Goal: Check status: Check status

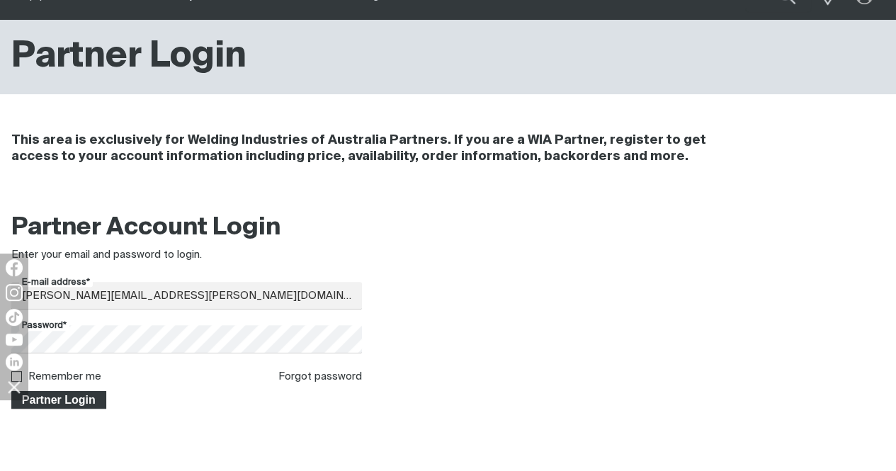
click at [75, 402] on span "Partner Login" at bounding box center [59, 400] width 92 height 18
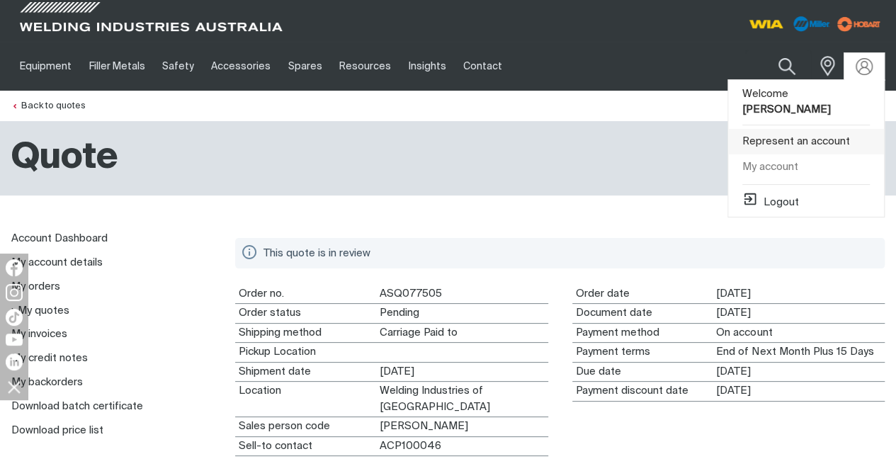
click at [807, 129] on link "Represent an account" at bounding box center [806, 142] width 156 height 26
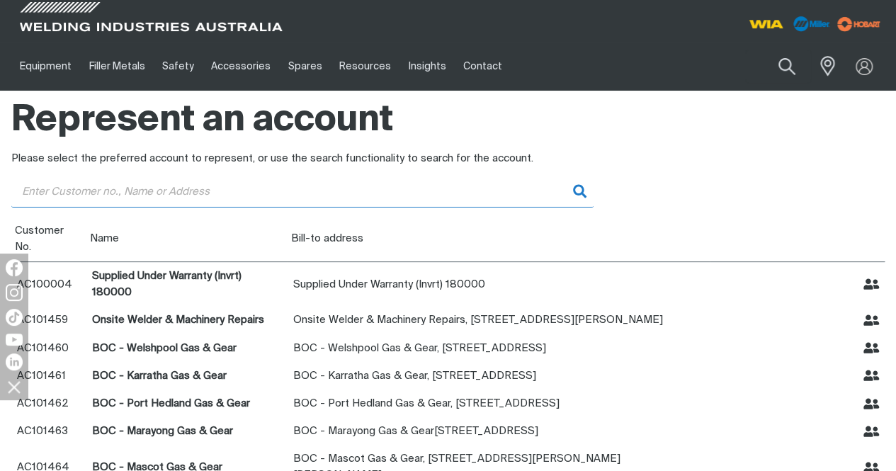
click at [239, 192] on input "Customer" at bounding box center [302, 192] width 582 height 32
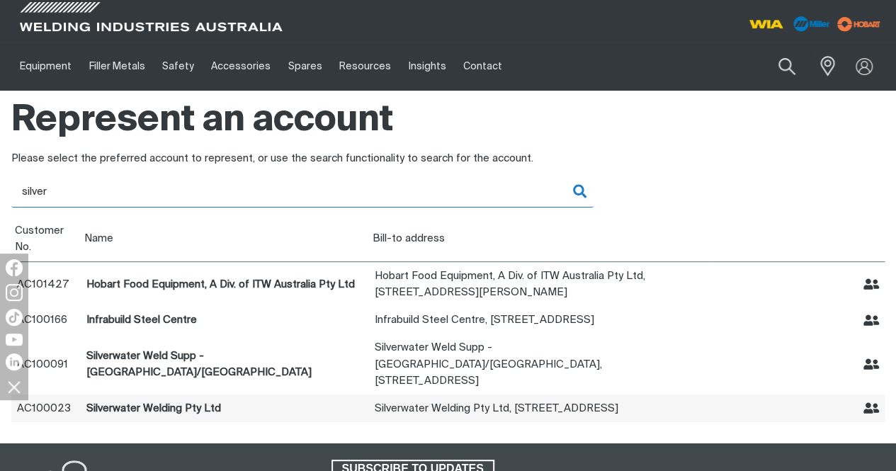
type input "silver"
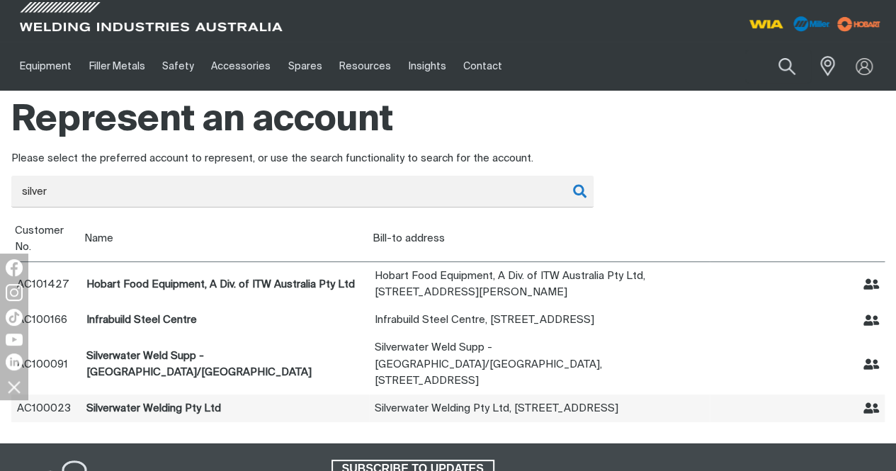
click at [874, 403] on icon "Represent Silverwater Welding Pty Ltd" at bounding box center [871, 408] width 16 height 11
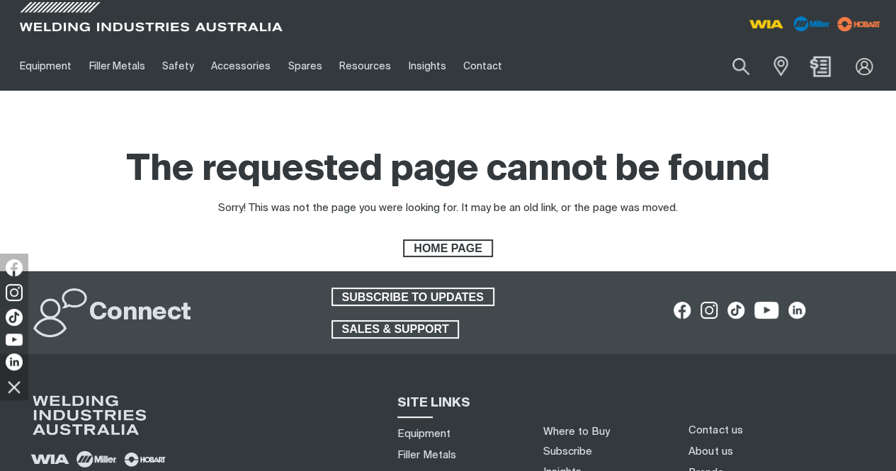
click at [817, 70] on img "Shopping cart (0 product(s))" at bounding box center [820, 66] width 21 height 21
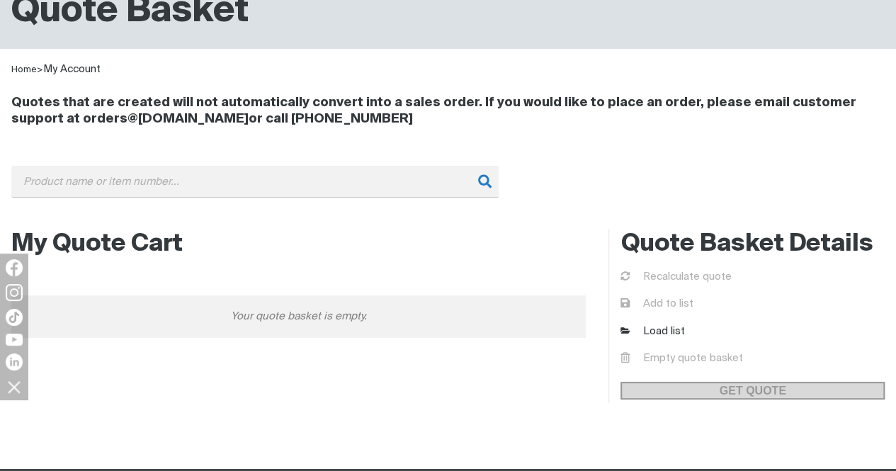
scroll to position [142, 0]
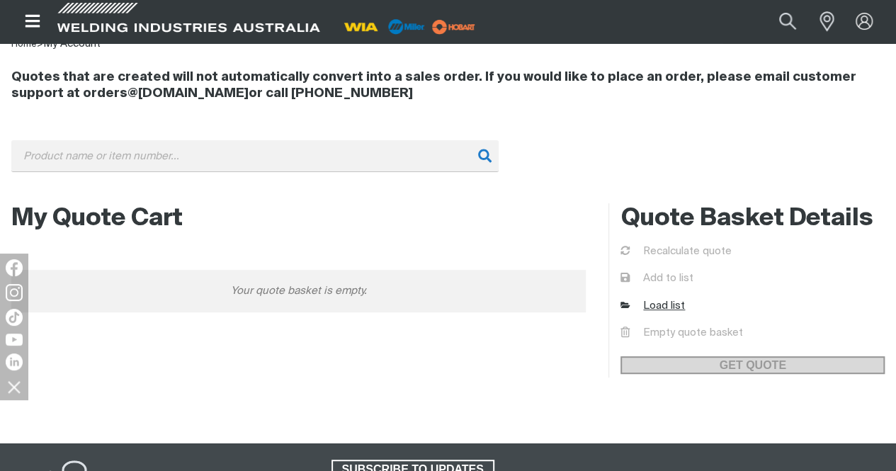
click at [662, 305] on link "Load list" at bounding box center [652, 306] width 64 height 16
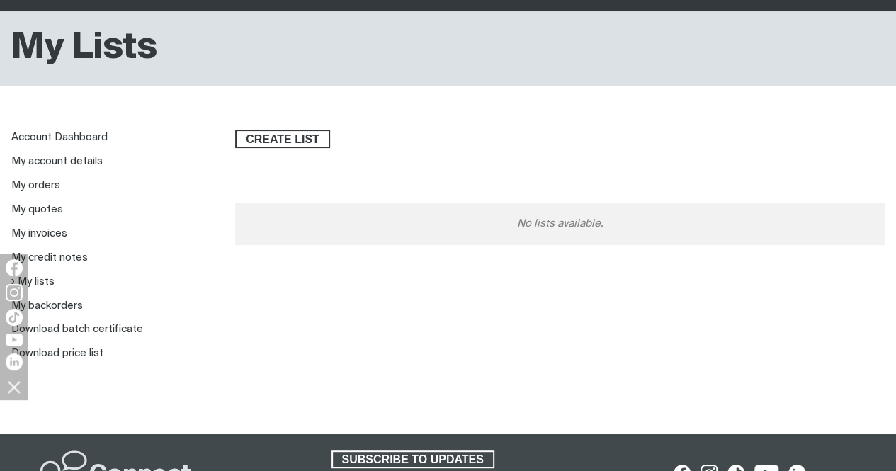
scroll to position [142, 0]
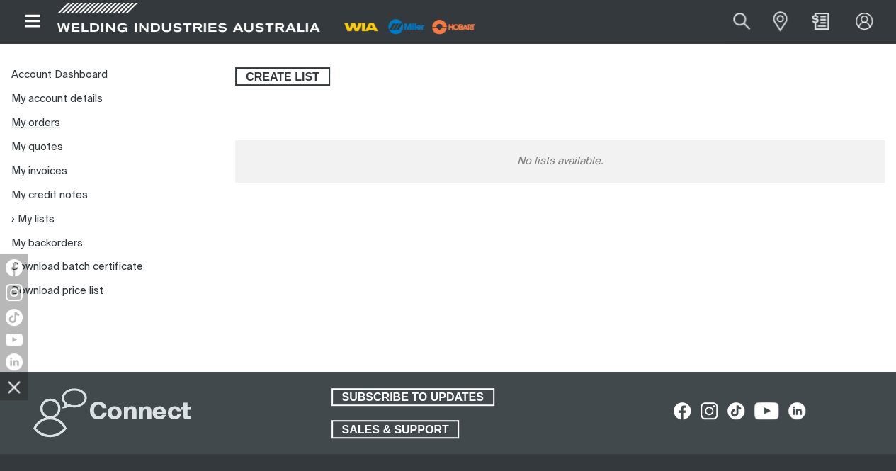
click at [38, 124] on link "My orders" at bounding box center [35, 123] width 49 height 11
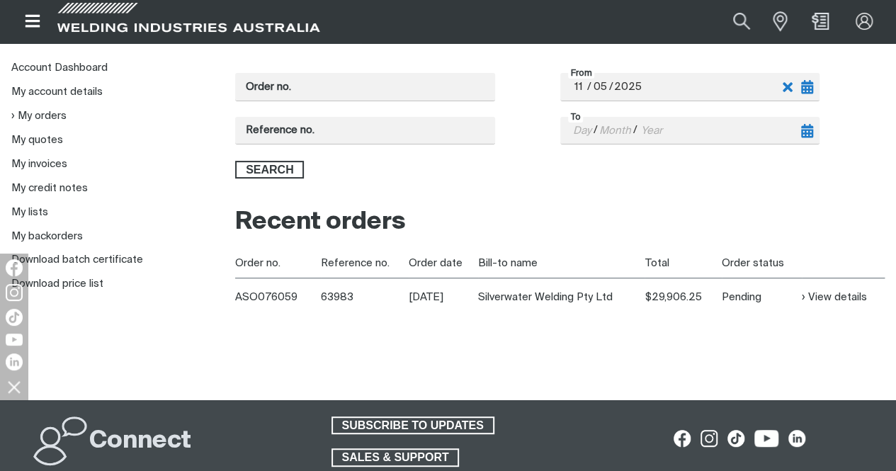
scroll to position [142, 0]
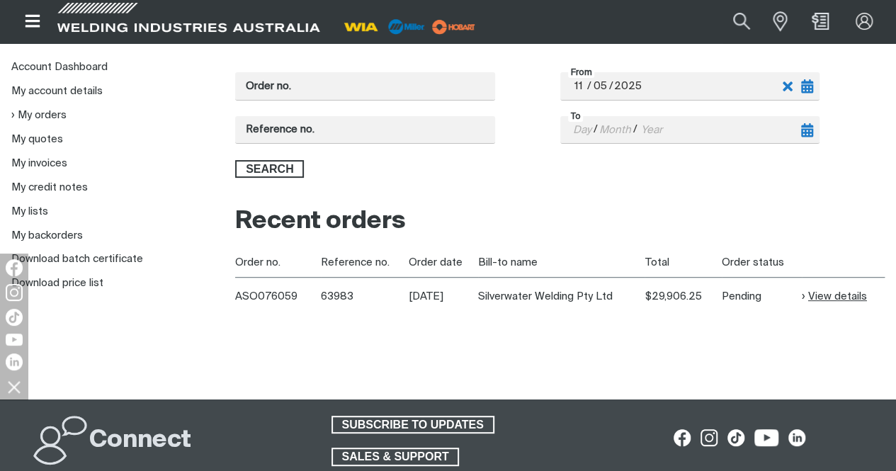
click at [827, 293] on link "View details" at bounding box center [834, 296] width 65 height 16
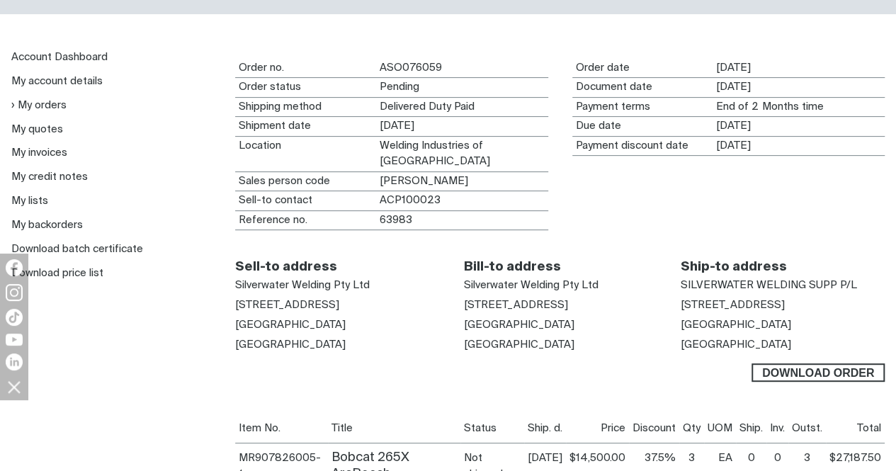
scroll to position [212, 0]
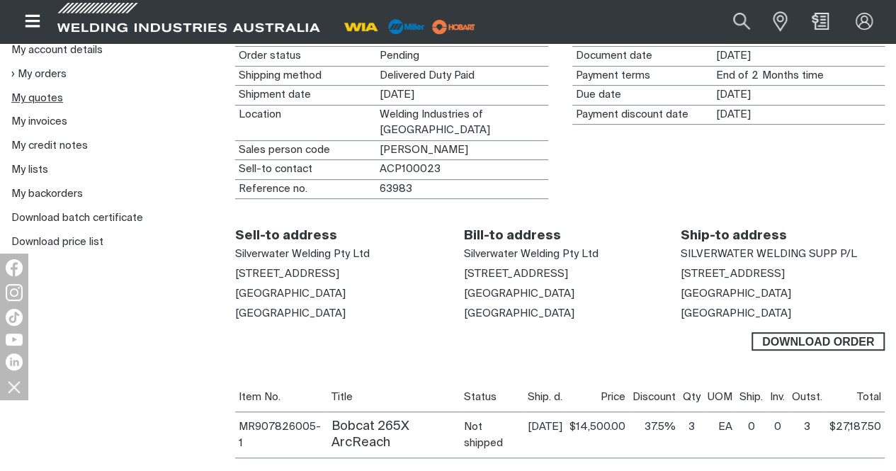
click at [27, 97] on link "My quotes" at bounding box center [37, 98] width 52 height 11
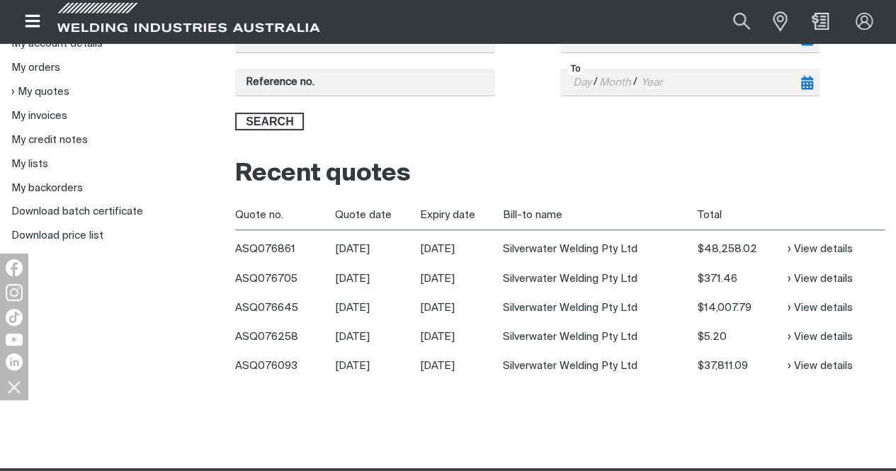
scroll to position [212, 0]
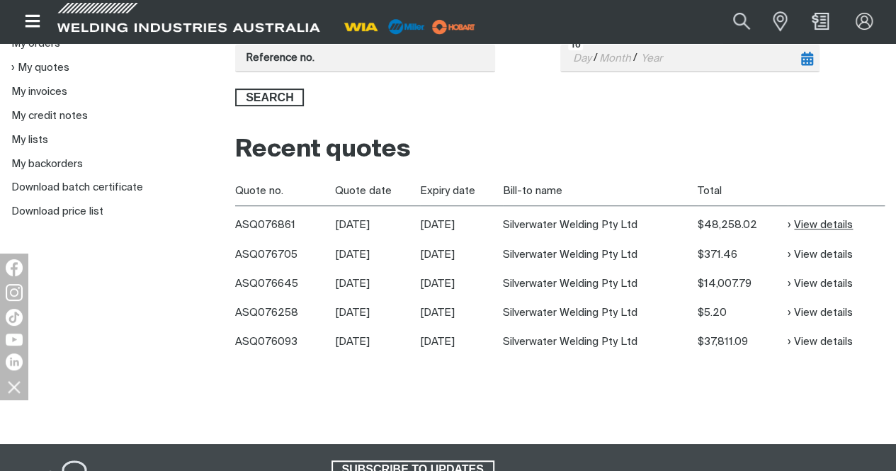
click at [807, 227] on link "View details" at bounding box center [820, 225] width 65 height 16
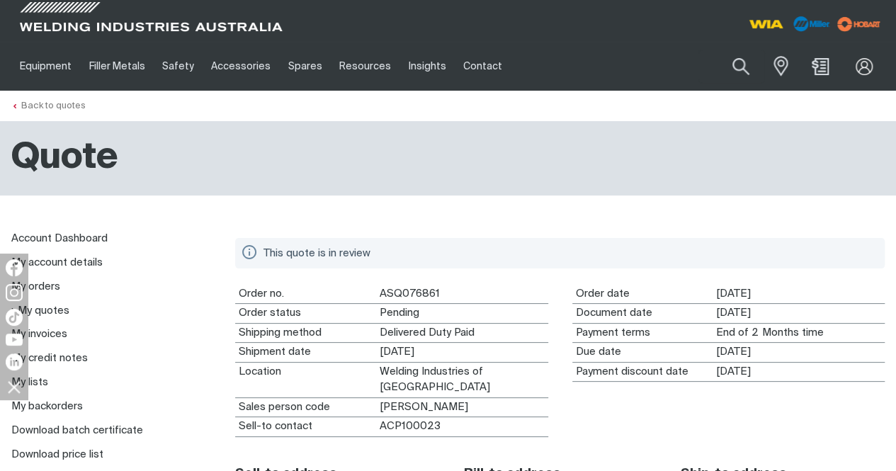
click at [30, 110] on link "Back to quotes" at bounding box center [48, 105] width 74 height 9
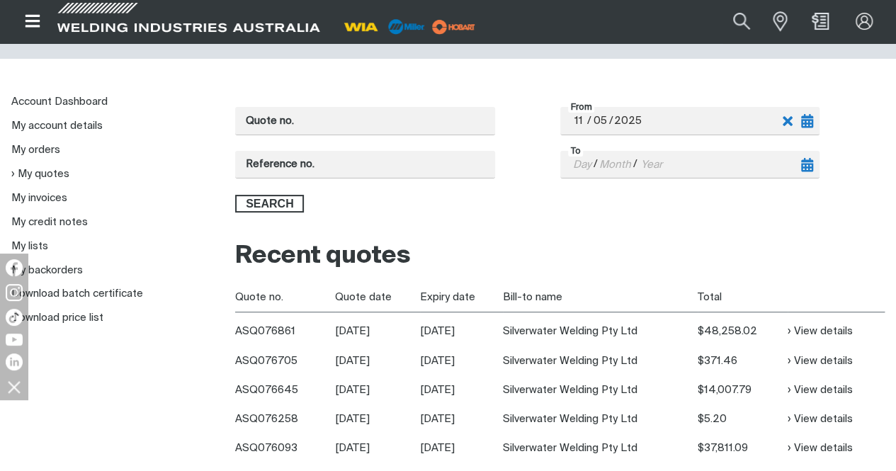
scroll to position [212, 0]
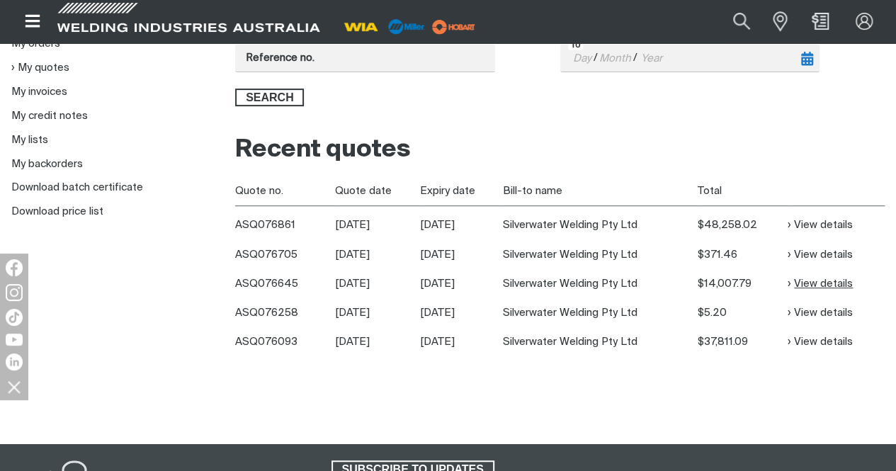
click at [827, 281] on link "View details" at bounding box center [820, 284] width 65 height 16
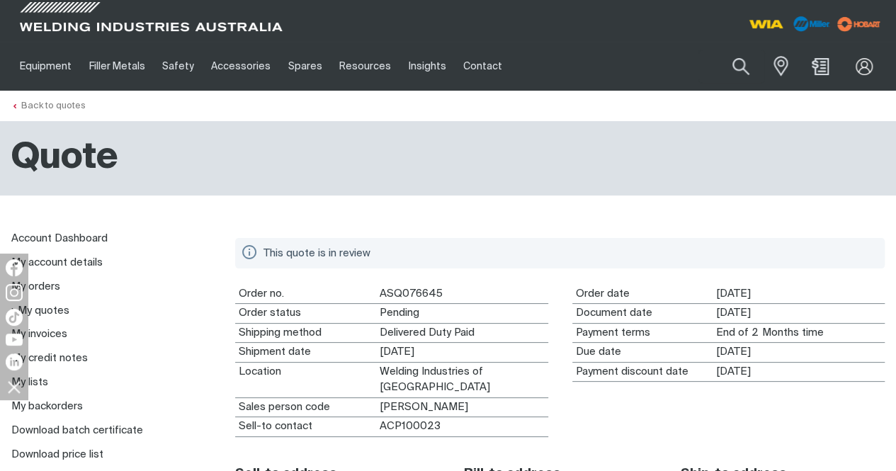
click at [43, 107] on link "Back to quotes" at bounding box center [48, 105] width 74 height 9
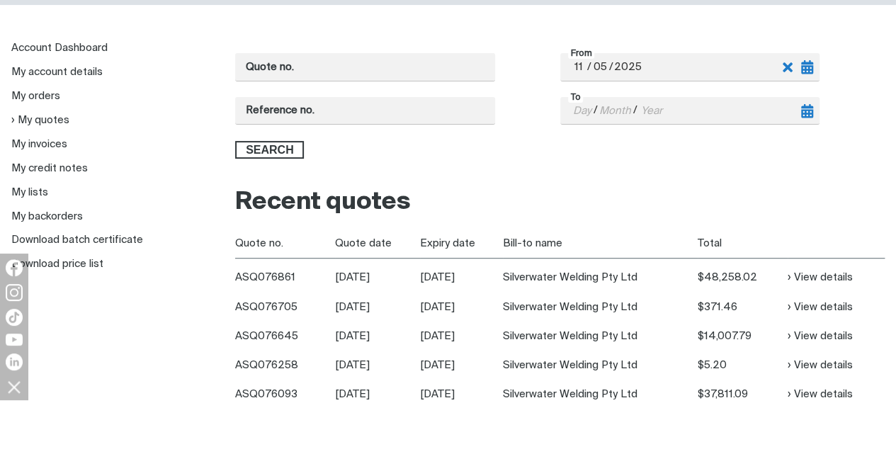
scroll to position [283, 0]
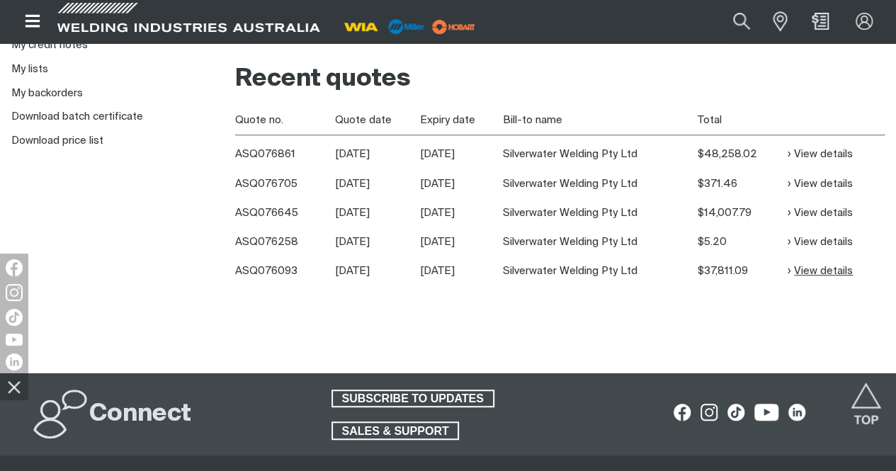
click at [823, 273] on link "View details" at bounding box center [820, 271] width 65 height 16
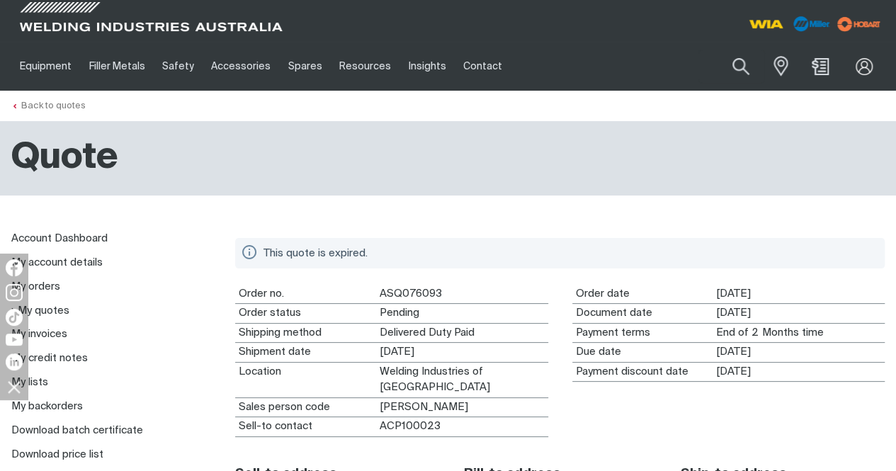
click at [45, 110] on link "Back to quotes" at bounding box center [48, 105] width 74 height 9
